Goal: Complete application form: Complete application form

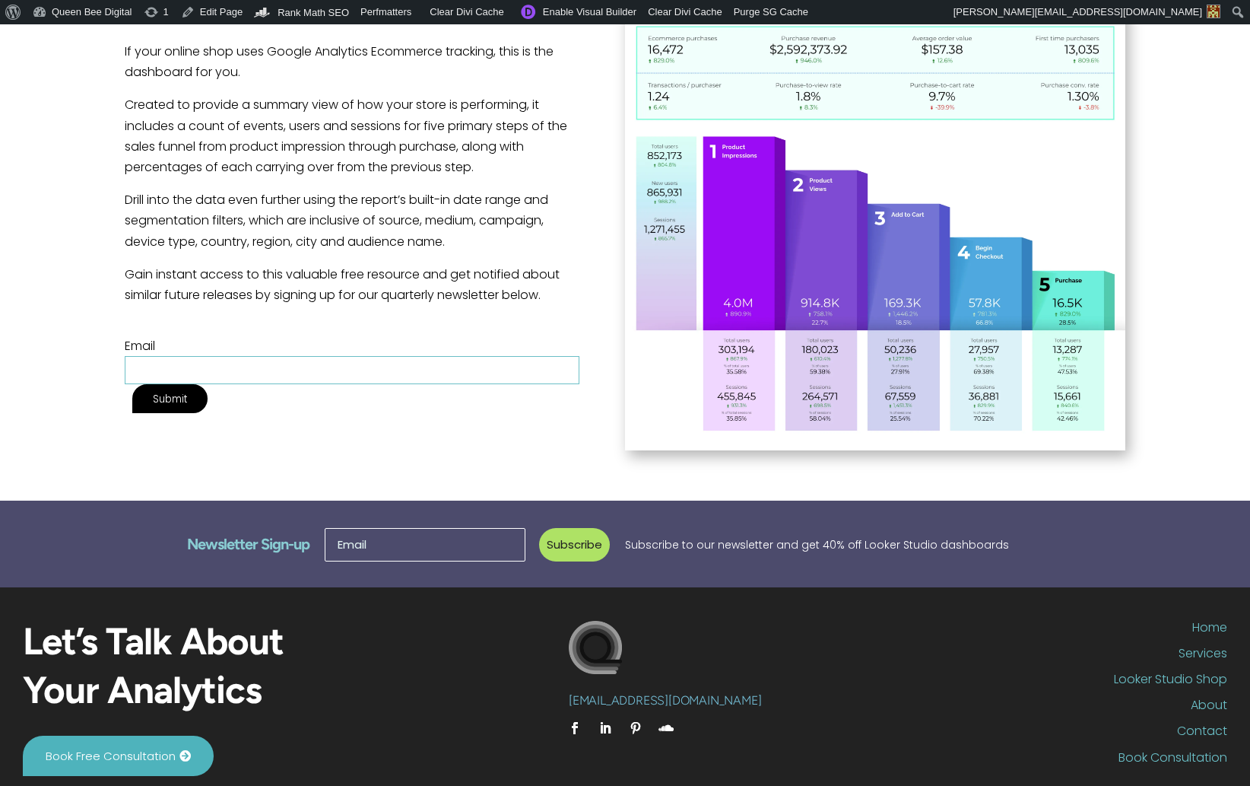
scroll to position [427, 0]
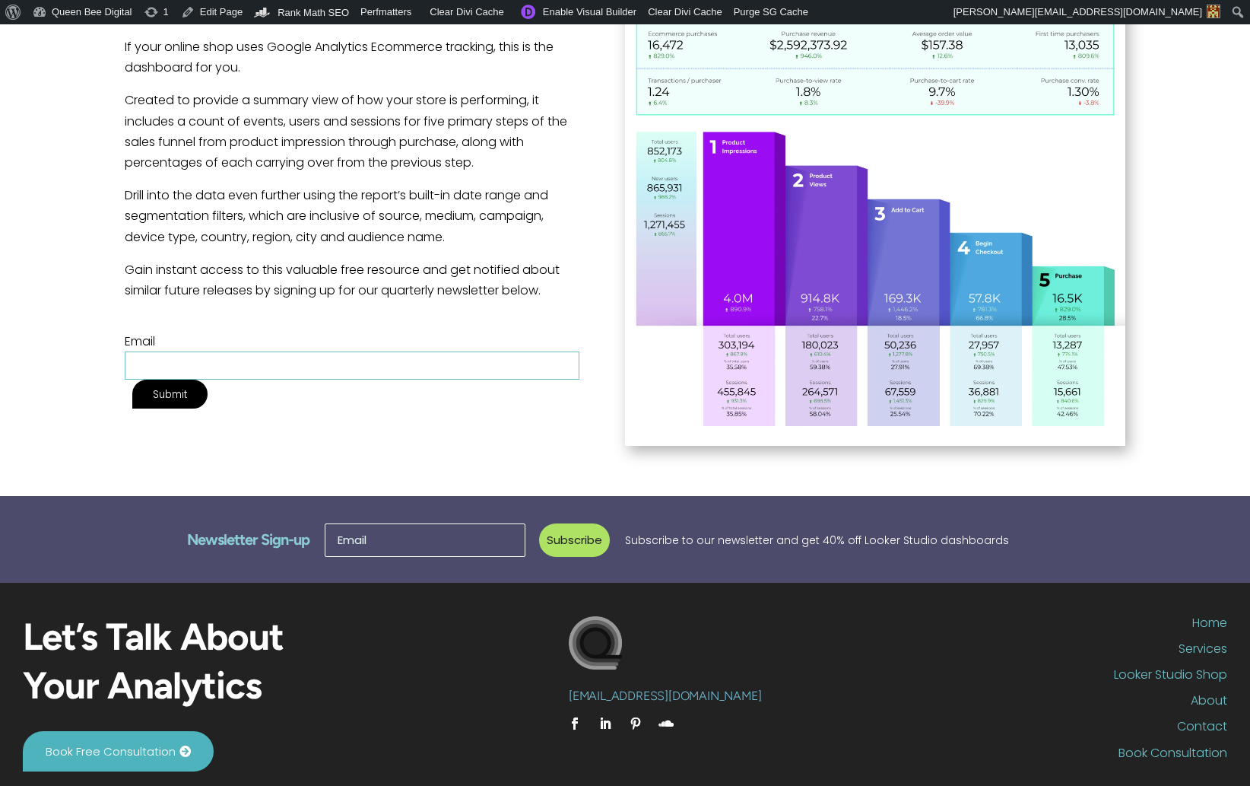
click at [201, 351] on input "Email" at bounding box center [352, 365] width 455 height 28
type input "testy@mctesterson.com"
click at [208, 379] on input "Submit" at bounding box center [169, 393] width 75 height 29
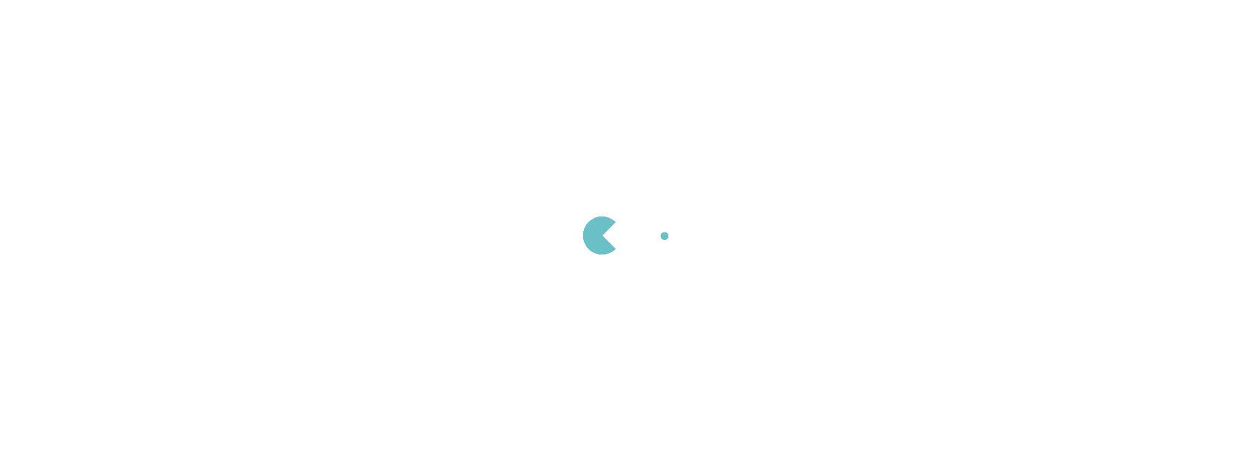
scroll to position [427, 0]
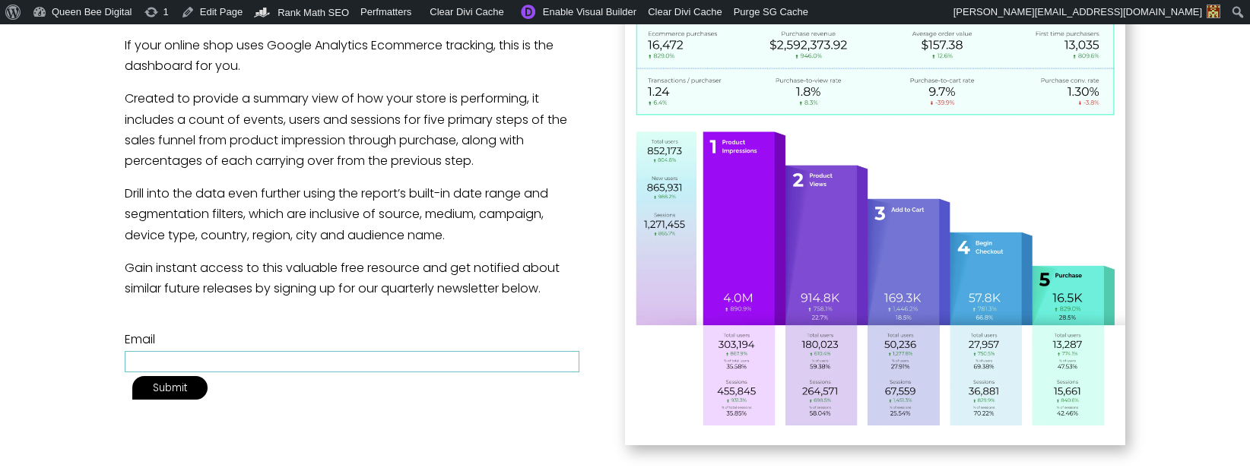
click at [230, 351] on input "Email" at bounding box center [352, 361] width 455 height 21
type input "[EMAIL_ADDRESS][DOMAIN_NAME]"
click at [208, 376] on input "Submit" at bounding box center [169, 388] width 75 height 24
click at [262, 349] on input "Contact form" at bounding box center [352, 341] width 455 height 21
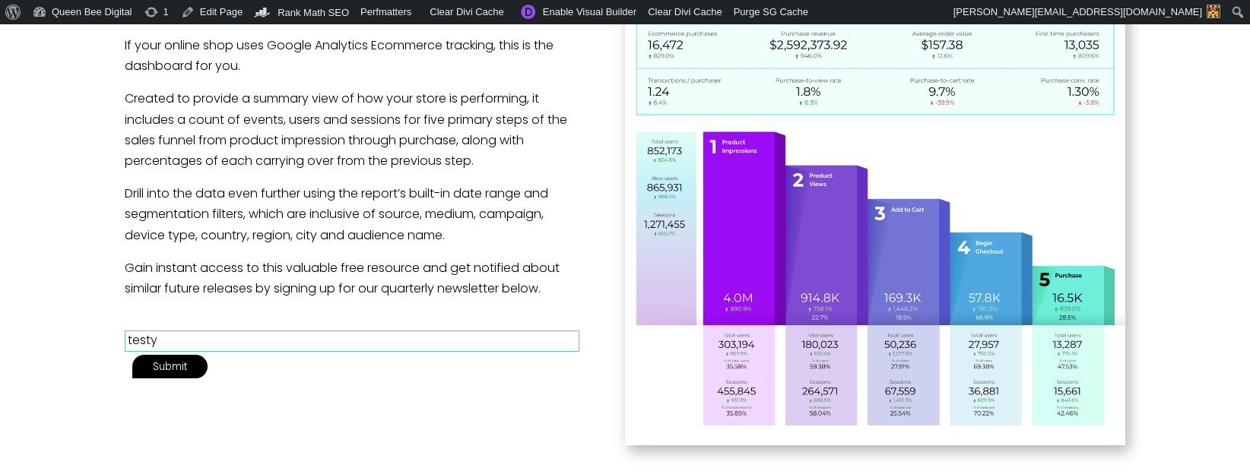
type input "testy"
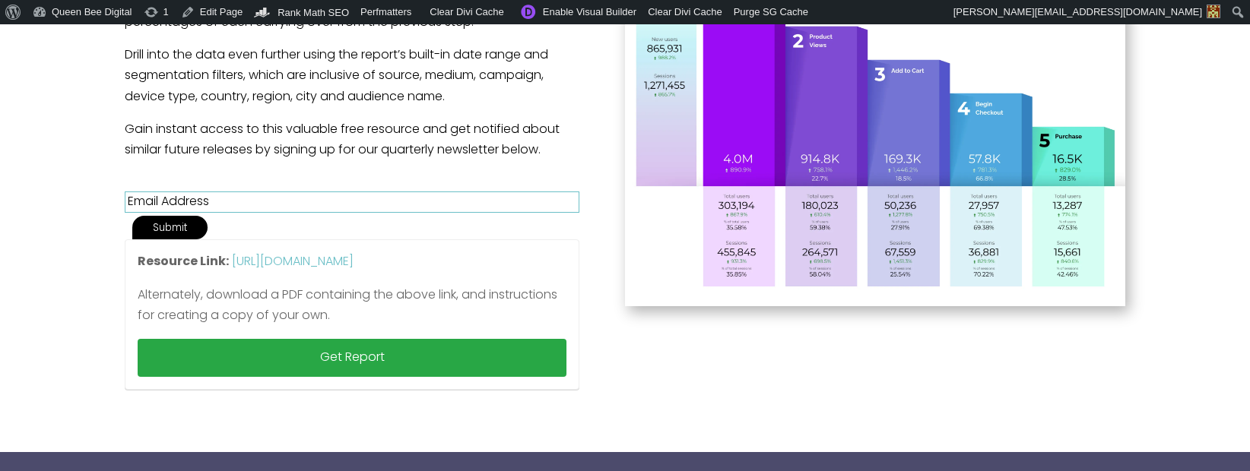
scroll to position [569, 0]
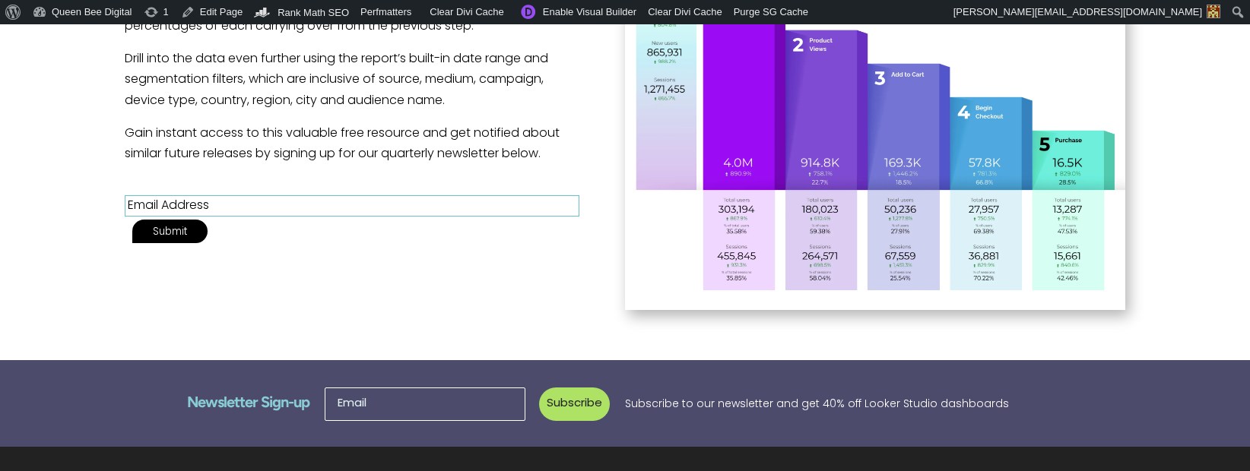
click at [233, 217] on input "Contact form" at bounding box center [352, 205] width 455 height 21
type input "[EMAIL_ADDRESS][DOMAIN_NAME]"
click at [208, 220] on input "Submit" at bounding box center [169, 232] width 75 height 24
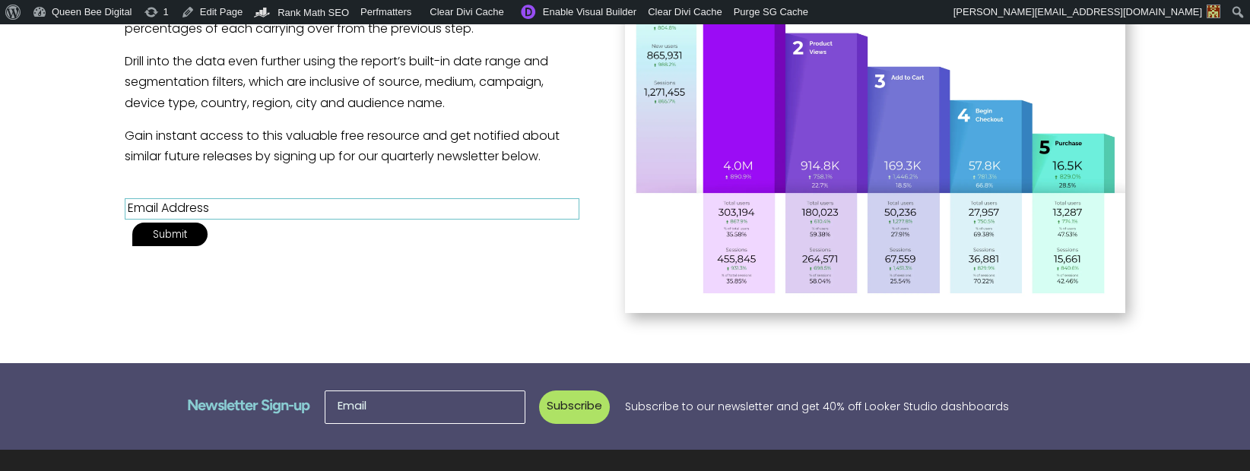
click at [195, 217] on input "Contact form" at bounding box center [352, 208] width 455 height 21
type input "[EMAIL_ADDRESS][DOMAIN_NAME]"
click at [208, 223] on input "Submit" at bounding box center [169, 235] width 75 height 24
